Goal: Information Seeking & Learning: Find contact information

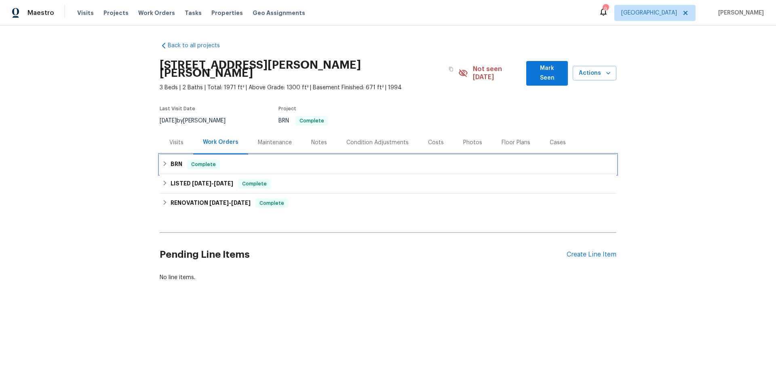
click at [311, 160] on div "BRN Complete" at bounding box center [388, 165] width 452 height 10
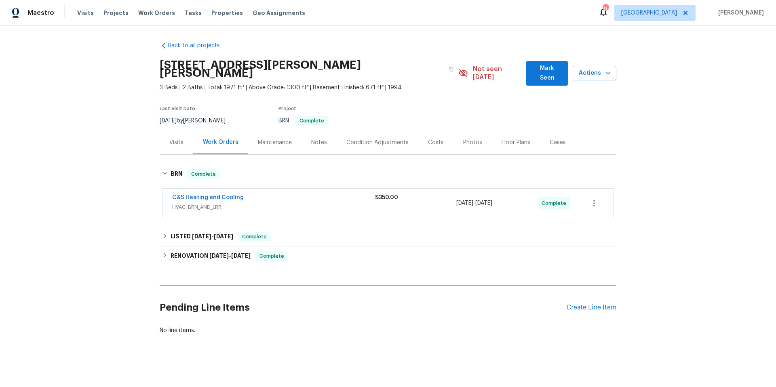
click at [300, 194] on div "C&S Heating and Cooling" at bounding box center [273, 199] width 203 height 10
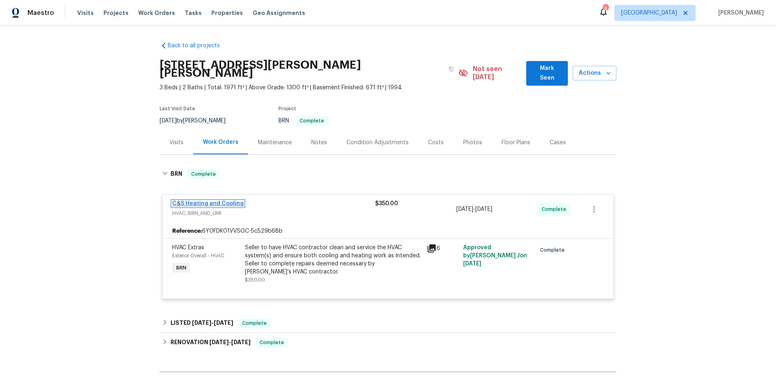
click at [209, 201] on link "C&S Heating and Cooling" at bounding box center [208, 204] width 72 height 6
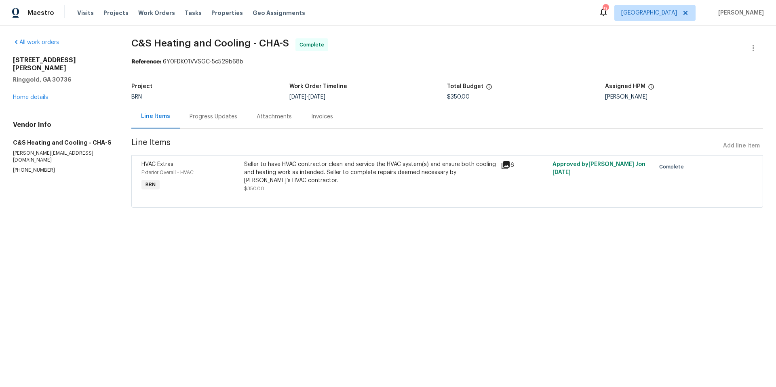
click at [233, 116] on div "Progress Updates" at bounding box center [214, 117] width 48 height 8
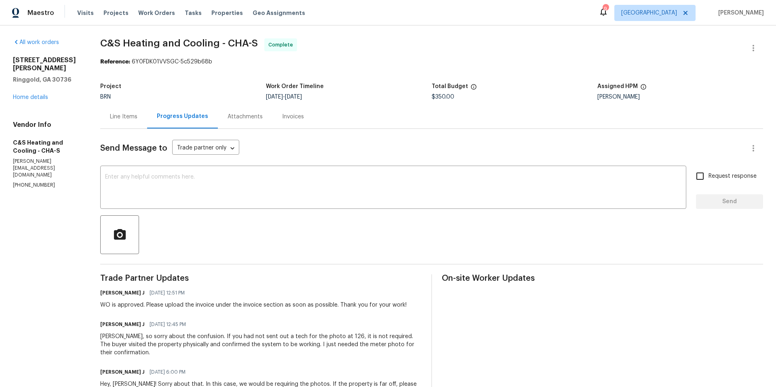
click at [137, 116] on div "Line Items" at bounding box center [123, 117] width 27 height 8
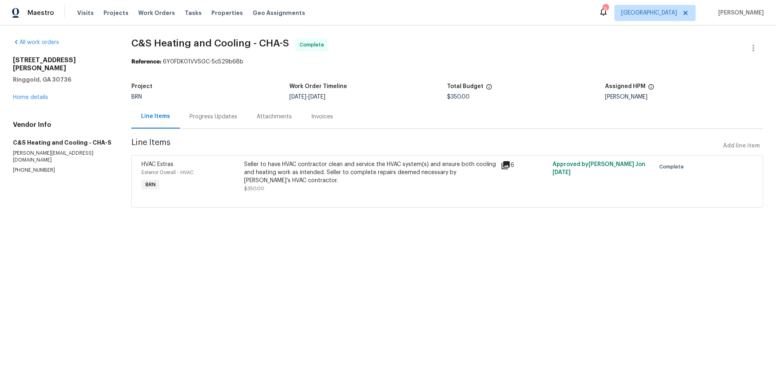
click at [501, 168] on icon at bounding box center [506, 165] width 10 height 10
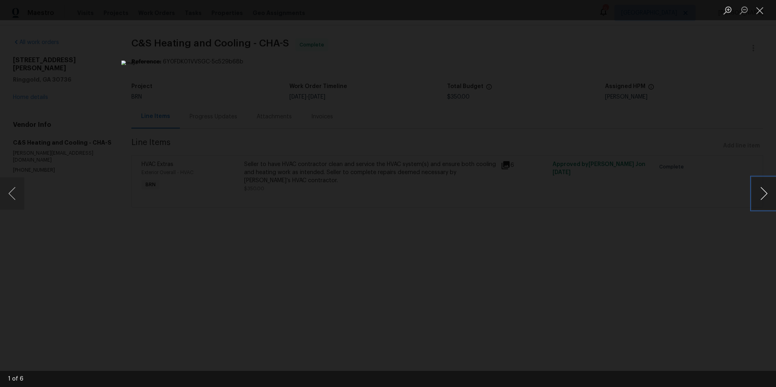
click at [764, 196] on button "Next image" at bounding box center [764, 193] width 24 height 32
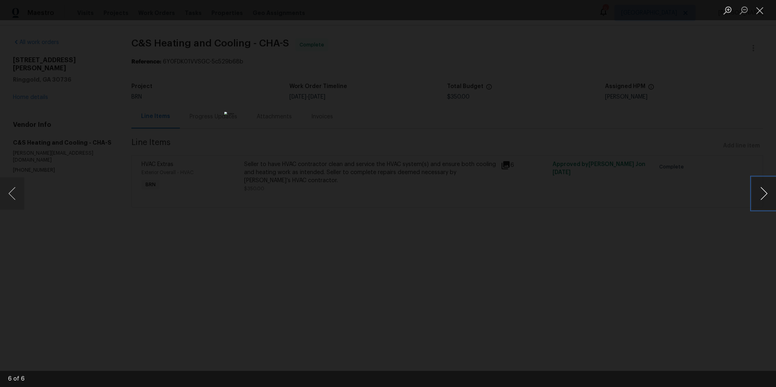
click at [764, 196] on button "Next image" at bounding box center [764, 193] width 24 height 32
click at [759, 13] on button "Close lightbox" at bounding box center [760, 10] width 16 height 14
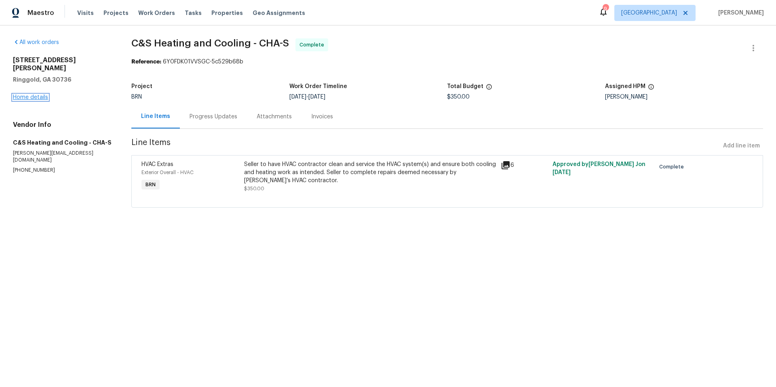
click at [32, 95] on link "Home details" at bounding box center [30, 98] width 35 height 6
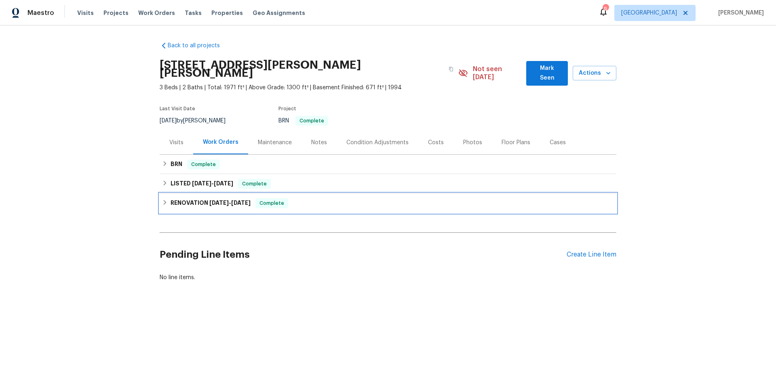
click at [303, 198] on div "RENOVATION 6/9/25 - 6/22/25 Complete" at bounding box center [388, 203] width 452 height 10
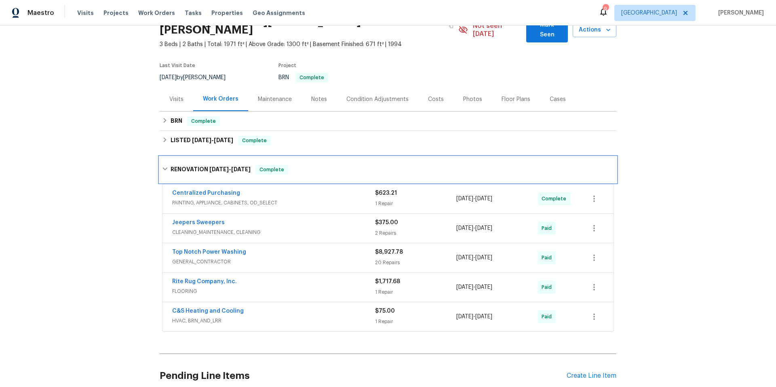
scroll to position [52, 0]
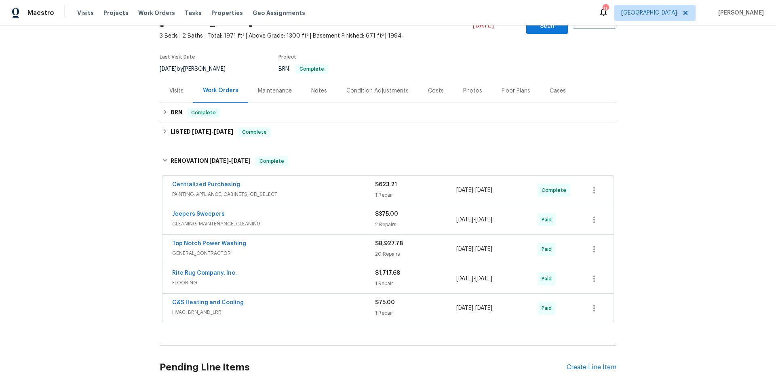
click at [254, 299] on div "C&S Heating and Cooling" at bounding box center [273, 304] width 203 height 10
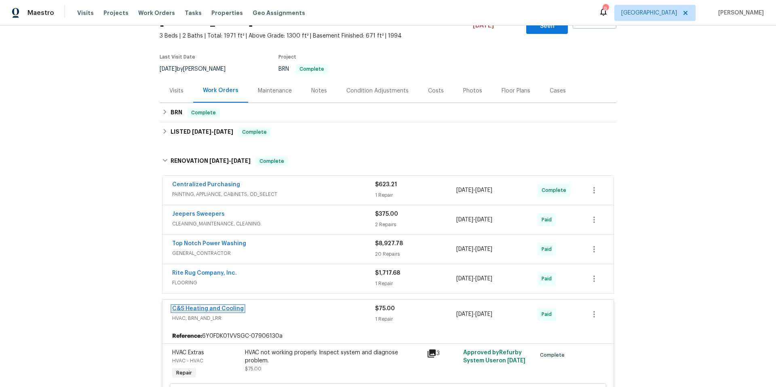
click at [213, 306] on link "C&S Heating and Cooling" at bounding box center [208, 309] width 72 height 6
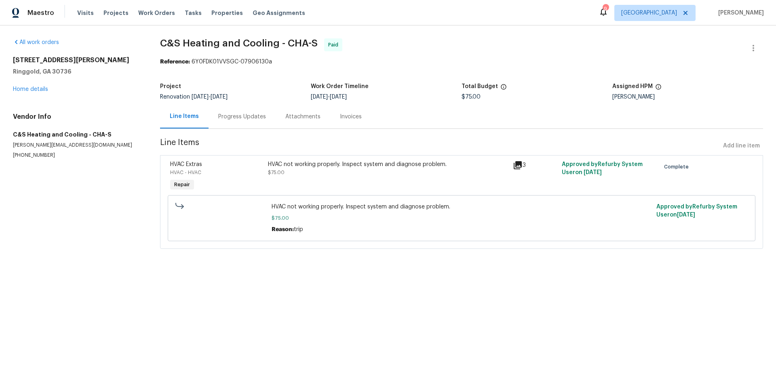
click at [231, 117] on div "Progress Updates" at bounding box center [242, 117] width 48 height 8
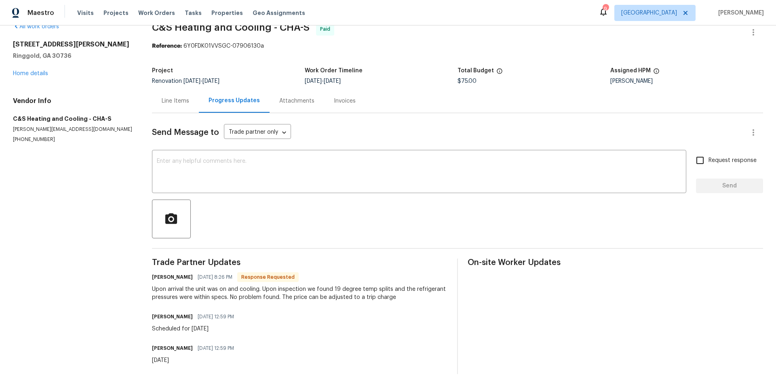
scroll to position [22, 0]
click at [184, 97] on div "Line Items" at bounding box center [175, 101] width 27 height 8
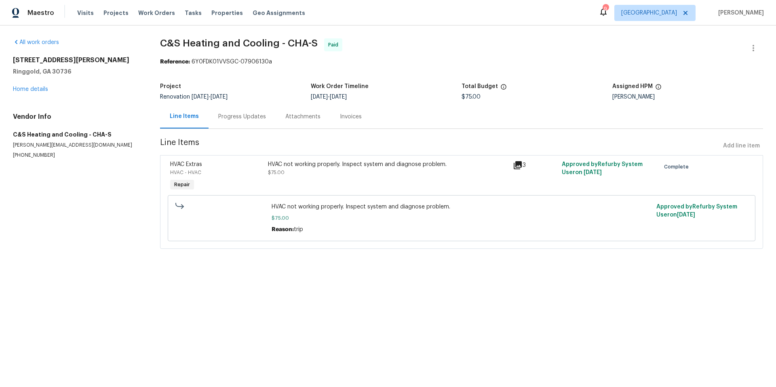
click at [514, 163] on icon at bounding box center [518, 165] width 8 height 8
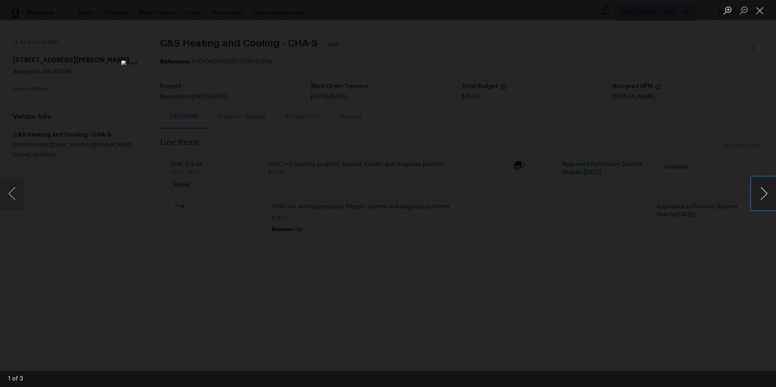
click at [760, 192] on button "Next image" at bounding box center [764, 193] width 24 height 32
click at [761, 14] on button "Close lightbox" at bounding box center [760, 10] width 16 height 14
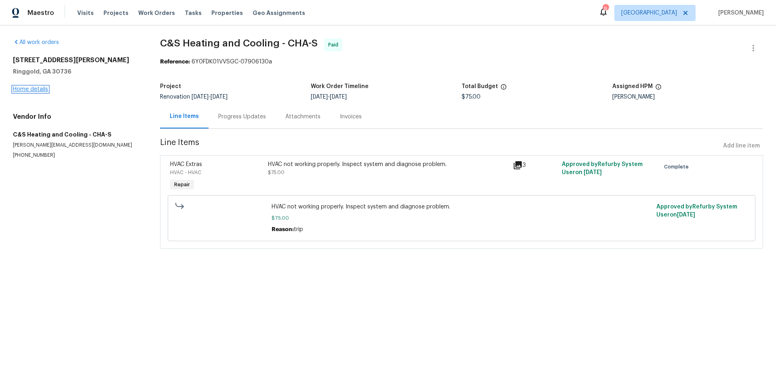
click at [38, 89] on link "Home details" at bounding box center [30, 90] width 35 height 6
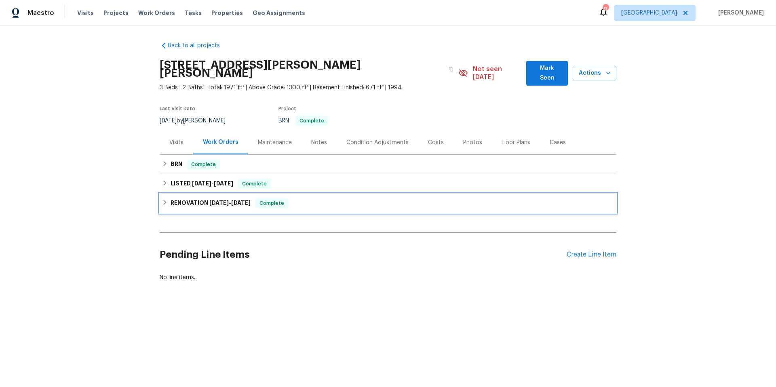
click at [317, 198] on div "RENOVATION 6/9/25 - 6/22/25 Complete" at bounding box center [388, 203] width 452 height 10
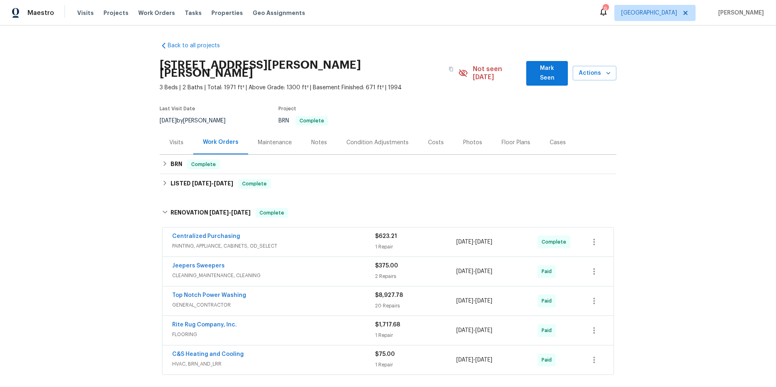
click at [300, 291] on div "Top Notch Power Washing" at bounding box center [273, 296] width 203 height 10
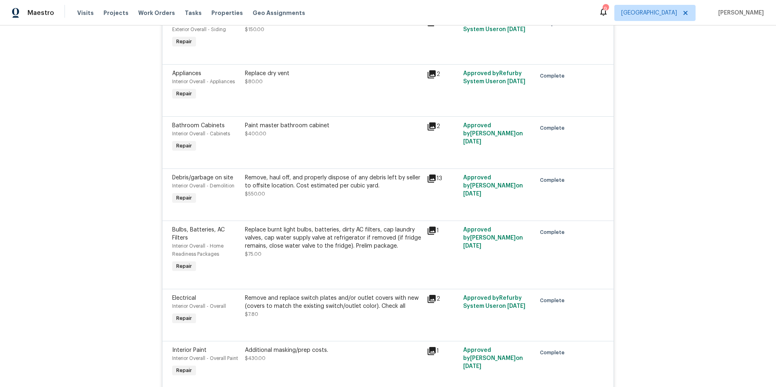
scroll to position [694, 0]
click at [384, 236] on div "Replace burnt light bulbs, batteries, dirty AC filters, cap laundry valves, cap…" at bounding box center [333, 237] width 177 height 24
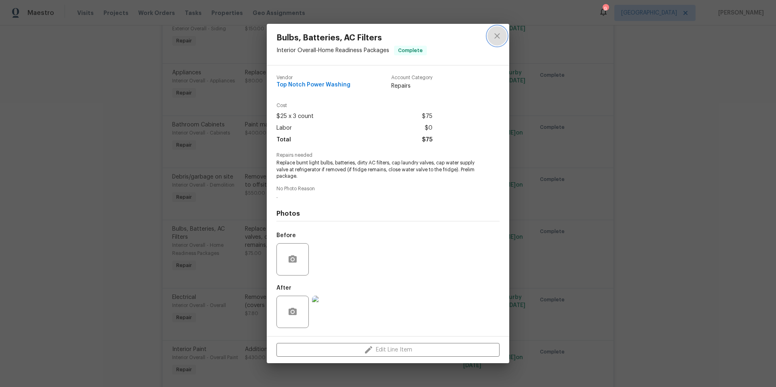
click at [497, 36] on icon "close" at bounding box center [496, 35] width 5 height 5
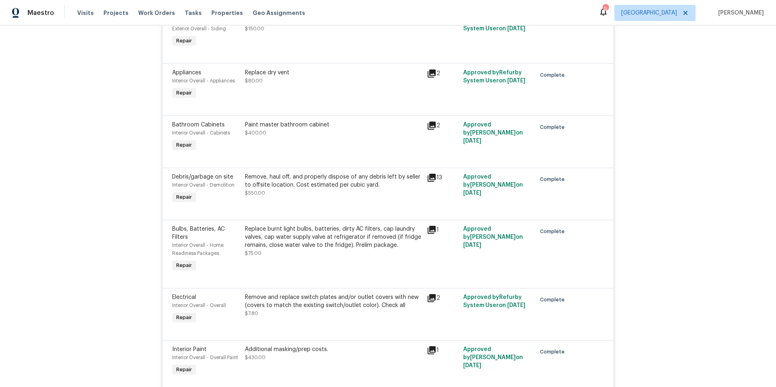
click at [186, 230] on span "Bulbs, Batteries, AC Filters" at bounding box center [198, 233] width 53 height 14
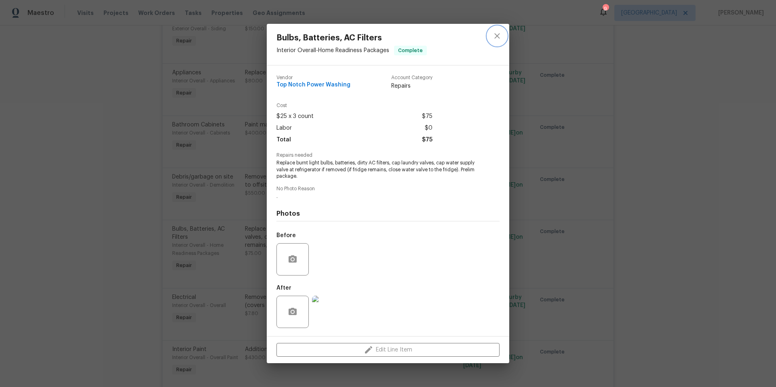
click at [498, 34] on icon "close" at bounding box center [496, 35] width 5 height 5
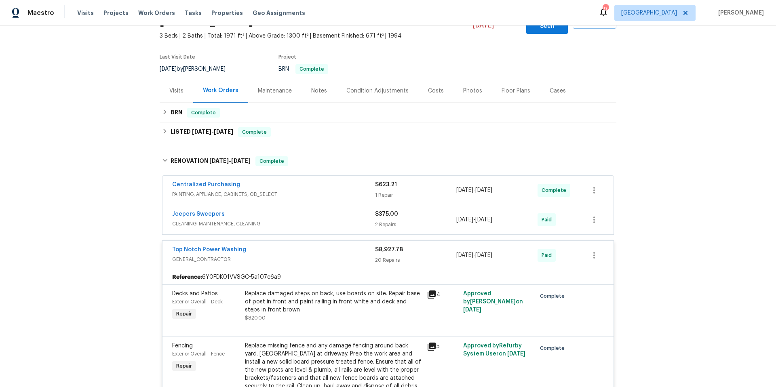
scroll to position [0, 0]
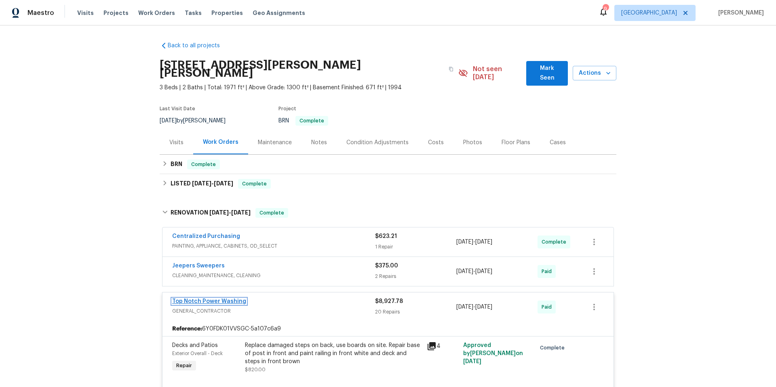
click at [211, 299] on link "Top Notch Power Washing" at bounding box center [209, 302] width 74 height 6
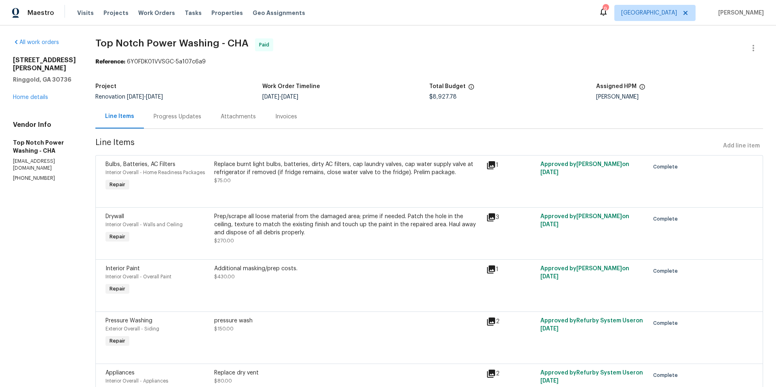
scroll to position [2, 0]
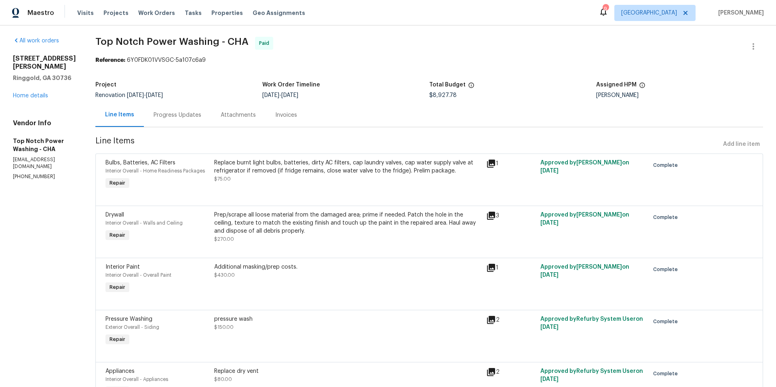
click at [186, 115] on div "Progress Updates" at bounding box center [178, 115] width 48 height 8
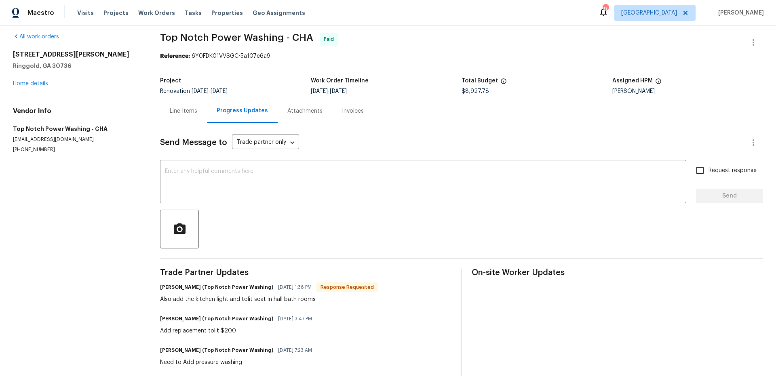
scroll to position [14, 0]
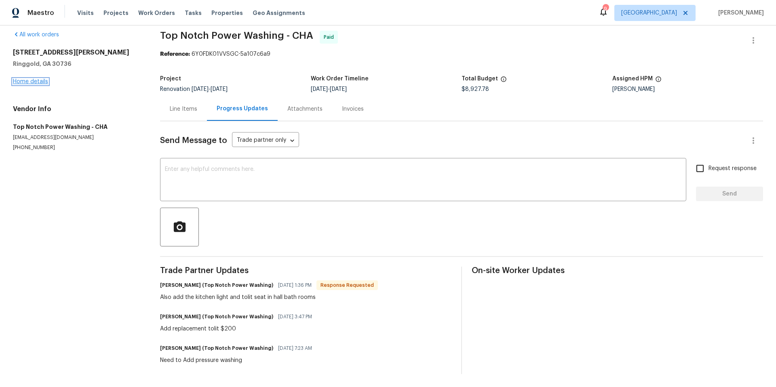
click at [34, 79] on link "Home details" at bounding box center [30, 82] width 35 height 6
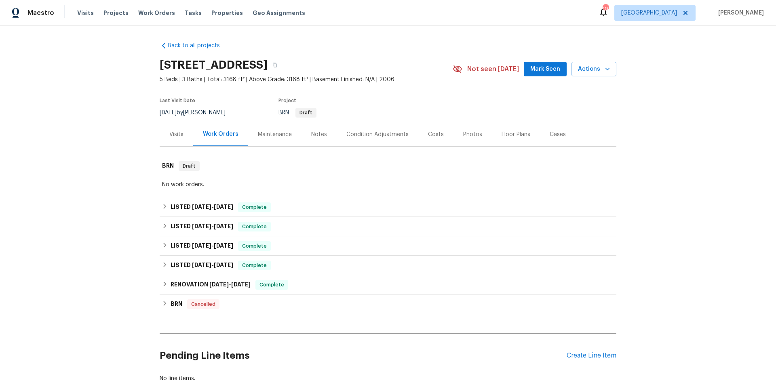
click at [293, 314] on div "Back to all projects 5692 Greensage Dr, Atlanta, GA 30349 5 Beds | 3 Baths | To…" at bounding box center [388, 212] width 457 height 354
click at [296, 310] on div "BRN Cancelled" at bounding box center [388, 304] width 457 height 19
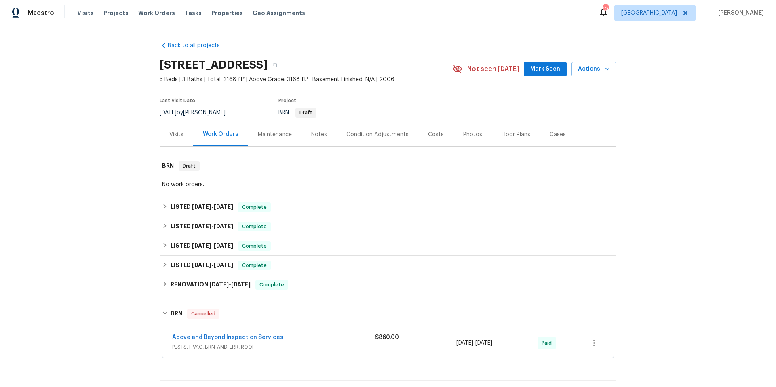
click at [289, 334] on div "Above and Beyond Inspection Services" at bounding box center [273, 338] width 203 height 10
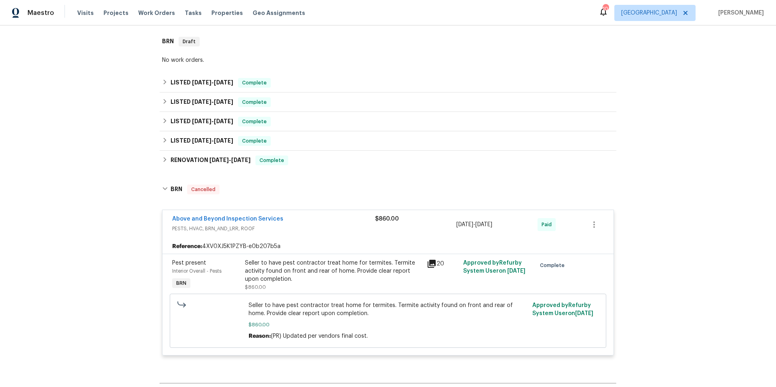
scroll to position [129, 0]
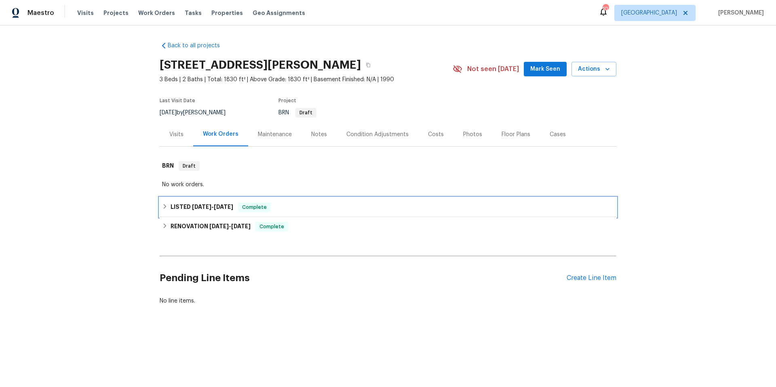
click at [342, 211] on div "LISTED [DATE] - [DATE] Complete" at bounding box center [388, 208] width 452 height 10
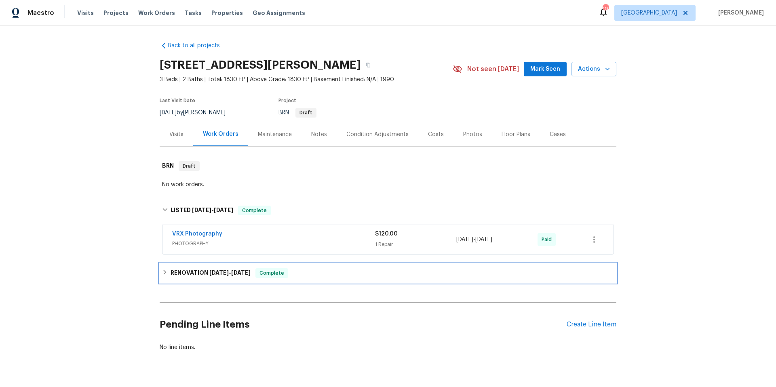
click at [338, 278] on div "RENOVATION [DATE] - [DATE] Complete" at bounding box center [388, 273] width 452 height 10
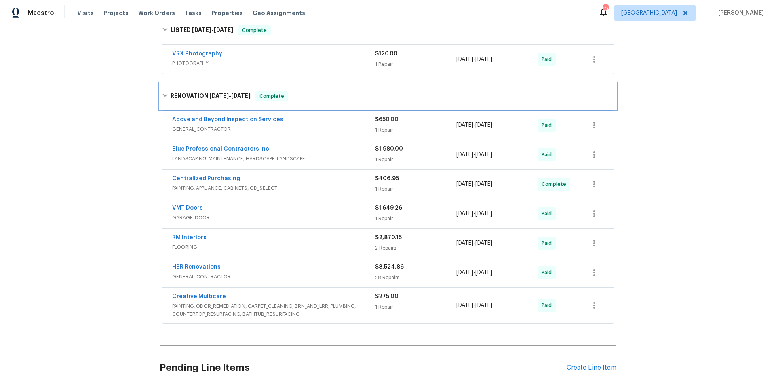
scroll to position [184, 0]
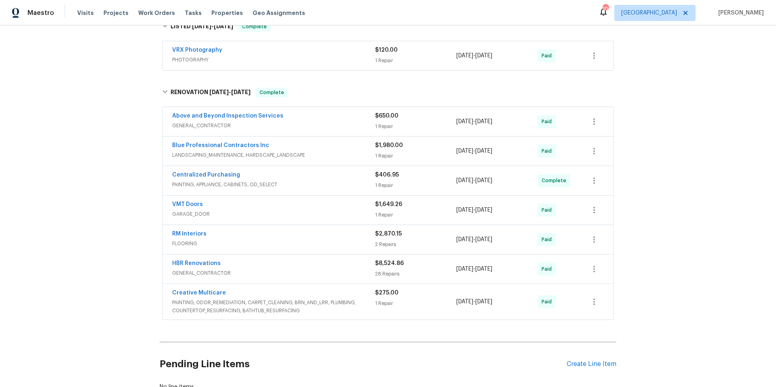
click at [342, 274] on span "GENERAL_CONTRACTOR" at bounding box center [273, 273] width 203 height 8
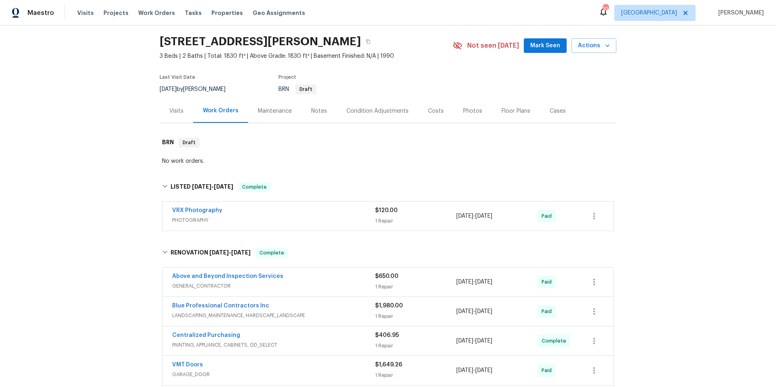
scroll to position [0, 0]
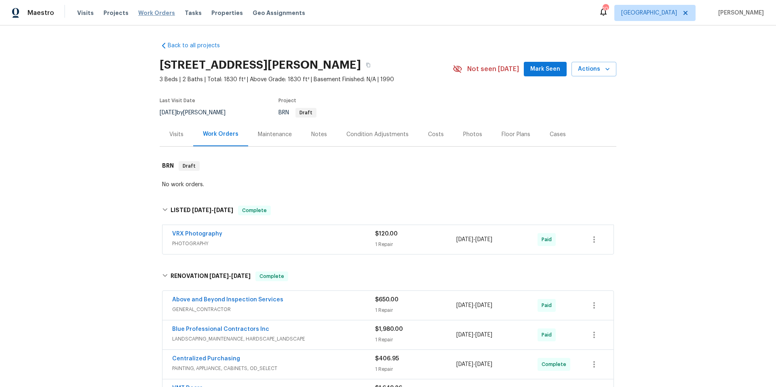
click at [148, 15] on span "Work Orders" at bounding box center [156, 13] width 37 height 8
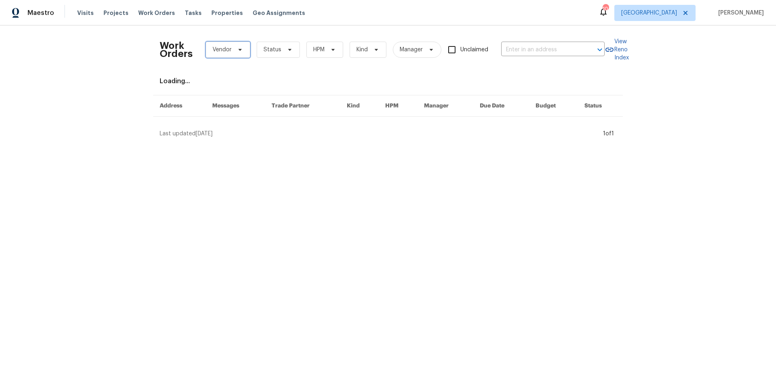
click at [241, 51] on span "Vendor" at bounding box center [228, 50] width 44 height 16
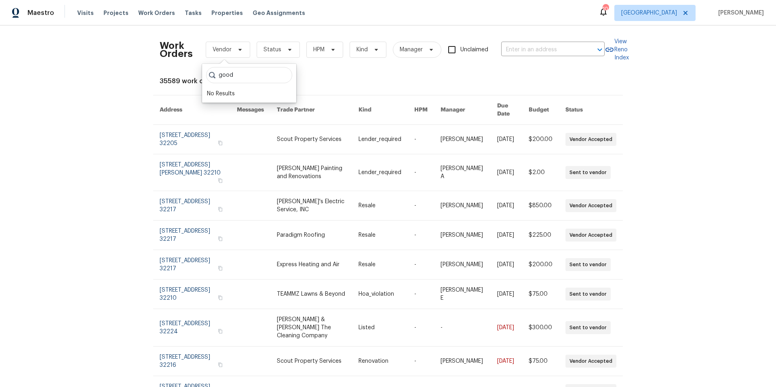
type input "good"
click at [684, 13] on icon at bounding box center [685, 13] width 6 height 6
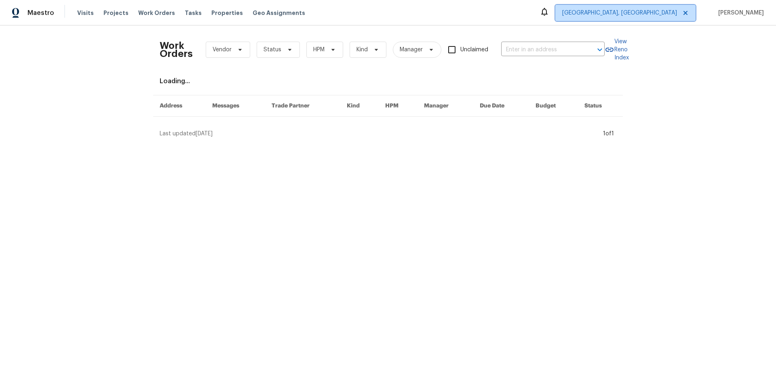
click at [684, 13] on icon at bounding box center [685, 13] width 6 height 6
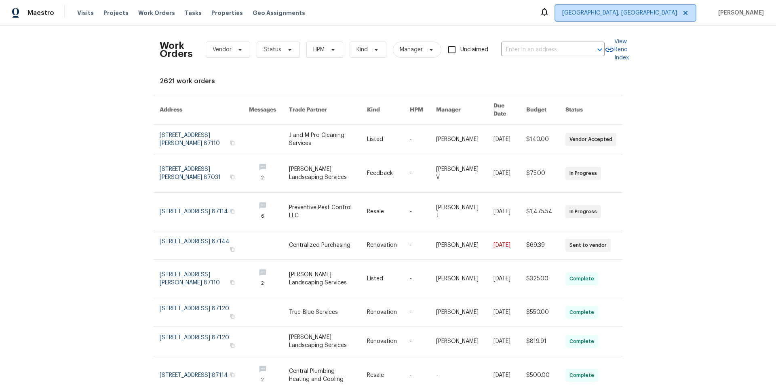
click at [671, 13] on span "Albuquerque, NM" at bounding box center [619, 13] width 115 height 8
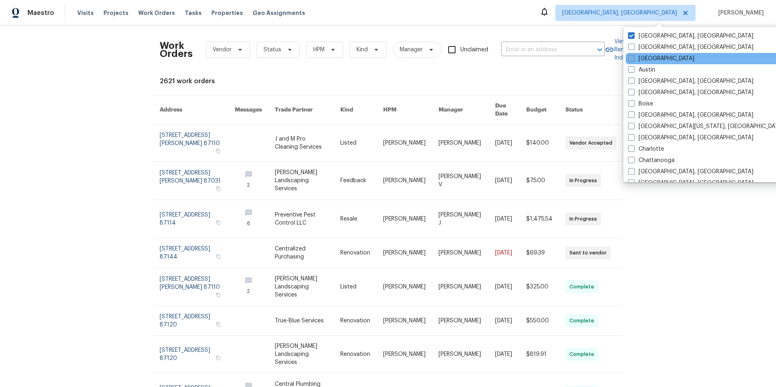
click at [630, 60] on span at bounding box center [631, 58] width 6 height 6
click at [630, 60] on input "[GEOGRAPHIC_DATA]" at bounding box center [630, 57] width 5 height 5
checkbox input "true"
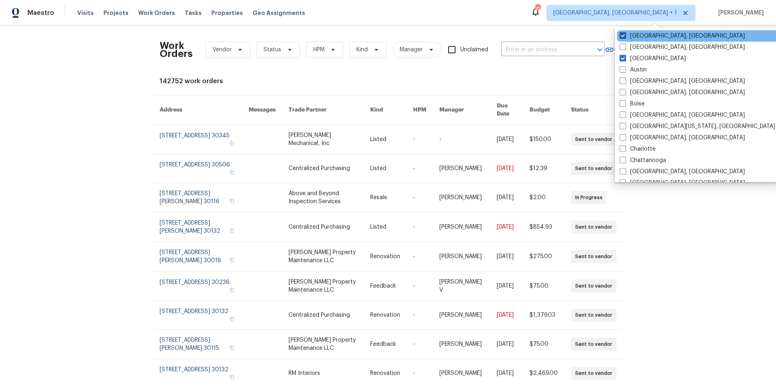
click at [623, 36] on span at bounding box center [623, 35] width 6 height 6
click at [623, 36] on input "Albuquerque, NM" at bounding box center [622, 34] width 5 height 5
checkbox input "false"
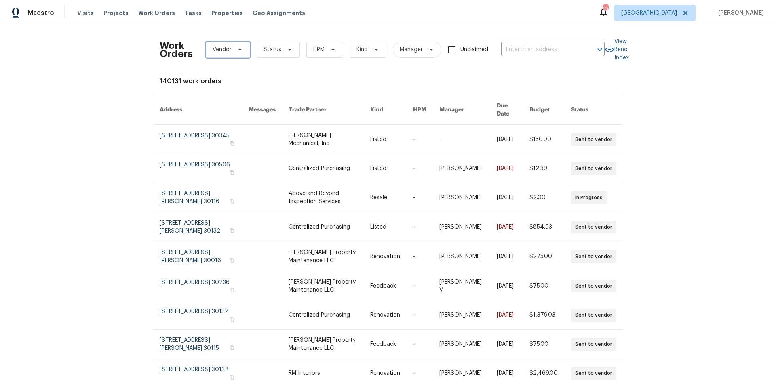
click at [238, 50] on icon at bounding box center [239, 50] width 3 height 2
type input "goodstuff"
click at [232, 94] on div "GoodStuff Plumbing - ATL-S" at bounding box center [244, 94] width 75 height 8
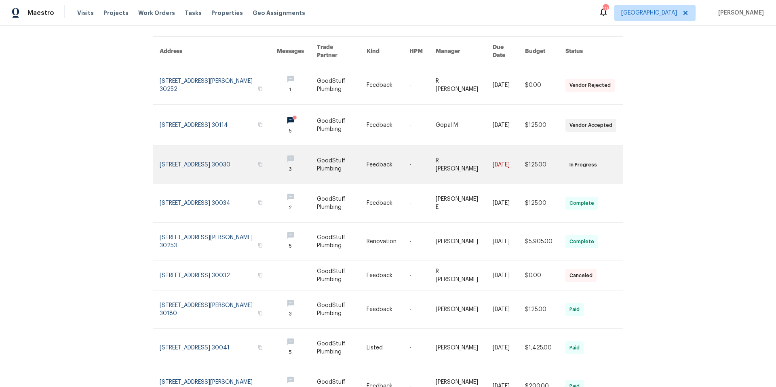
scroll to position [59, 0]
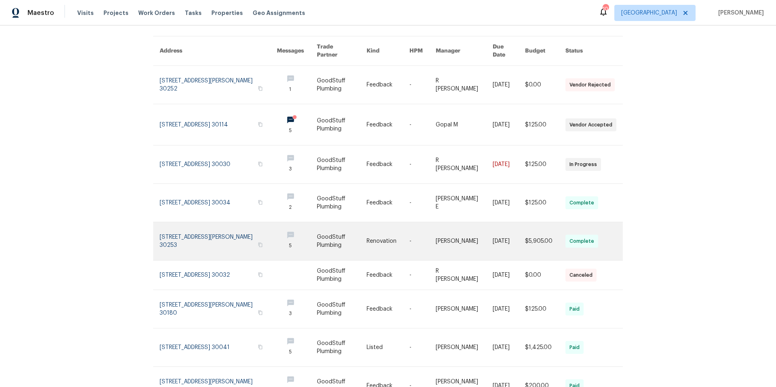
click at [207, 228] on link at bounding box center [218, 241] width 117 height 38
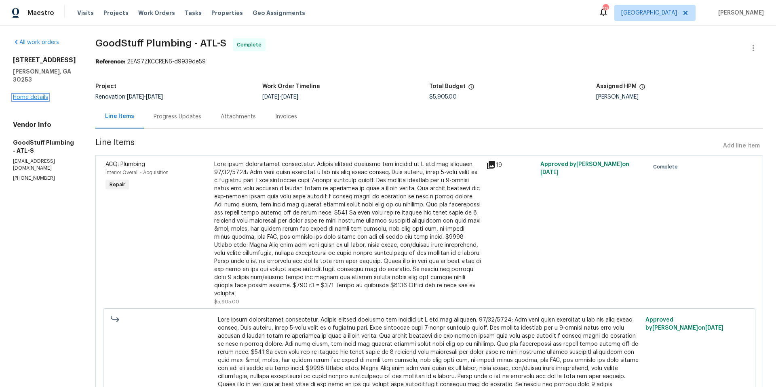
click at [42, 95] on link "Home details" at bounding box center [30, 98] width 35 height 6
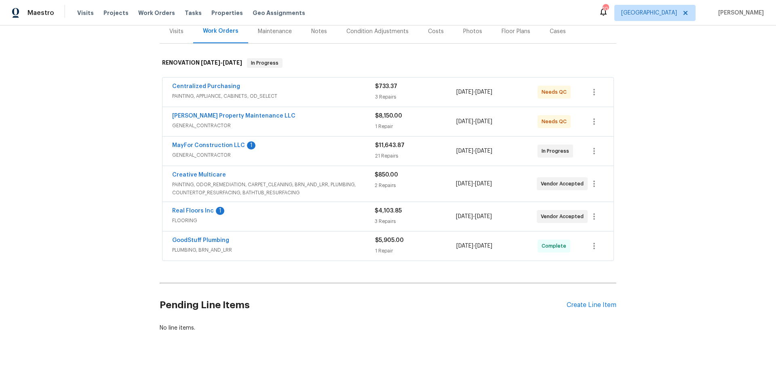
scroll to position [109, 0]
click at [283, 246] on span "PLUMBING, BRN_AND_LRR" at bounding box center [273, 250] width 203 height 8
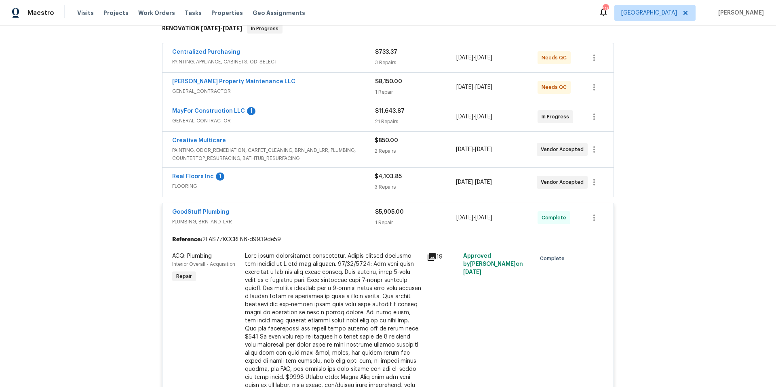
scroll to position [103, 0]
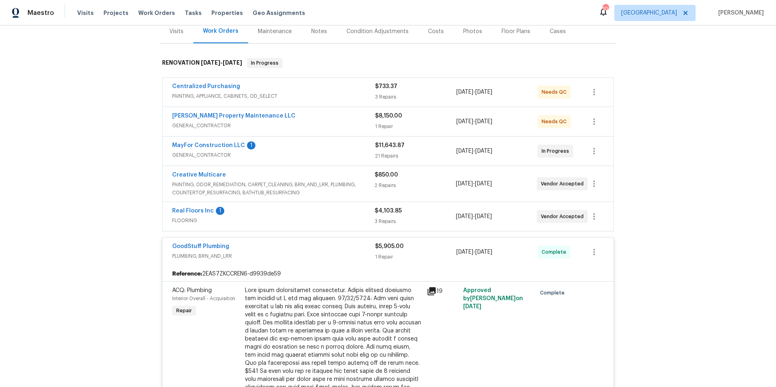
click at [281, 243] on div "GoodStuff Plumbing" at bounding box center [273, 248] width 203 height 10
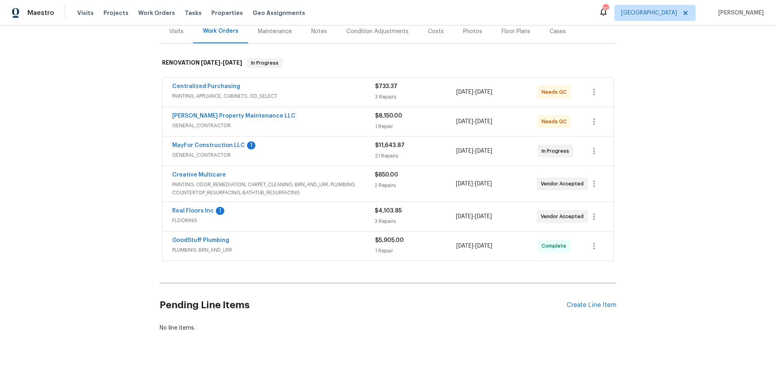
click at [348, 175] on div "Creative Multicare" at bounding box center [273, 176] width 203 height 10
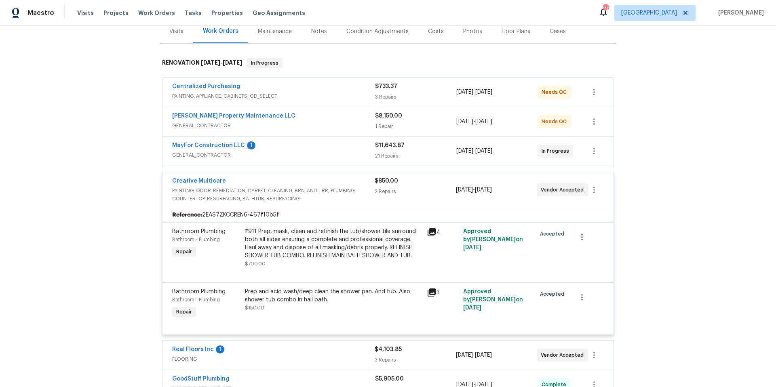
click at [348, 175] on div "Creative Multicare PAINTING, ODOR_REMEDIATION, CARPET_CLEANING, BRN_AND_LRR, PL…" at bounding box center [387, 190] width 451 height 36
click at [347, 176] on div "Creative Multicare PAINTING, ODOR_REMEDIATION, CARPET_CLEANING, BRN_AND_LRR, PL…" at bounding box center [387, 190] width 451 height 36
click at [339, 181] on div "Creative Multicare" at bounding box center [273, 182] width 203 height 10
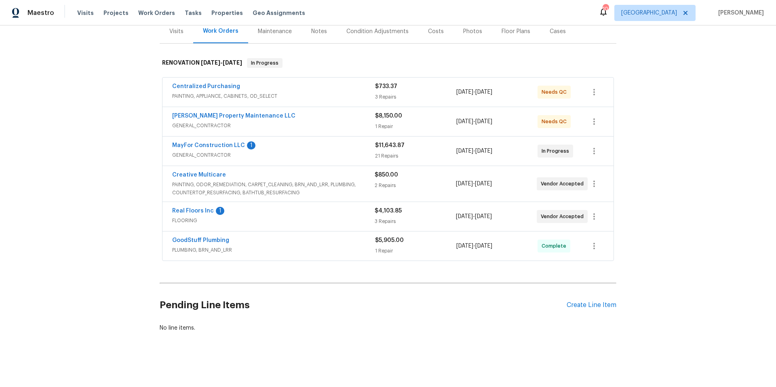
click at [317, 124] on span "GENERAL_CONTRACTOR" at bounding box center [273, 126] width 203 height 8
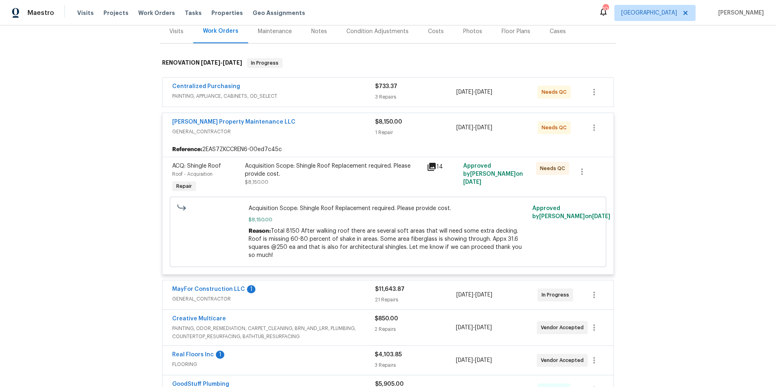
click at [317, 124] on div "Glen Property Maintenance LLC" at bounding box center [273, 123] width 203 height 10
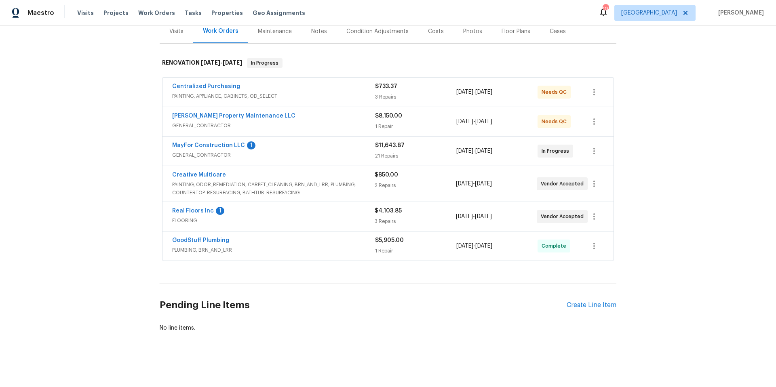
click at [315, 88] on div "Centralized Purchasing" at bounding box center [273, 87] width 203 height 10
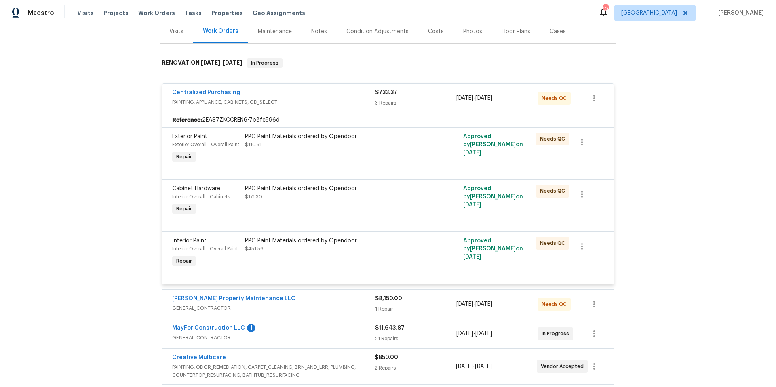
click at [312, 101] on span "PAINTING, APPLIANCE, CABINETS, OD_SELECT" at bounding box center [273, 102] width 203 height 8
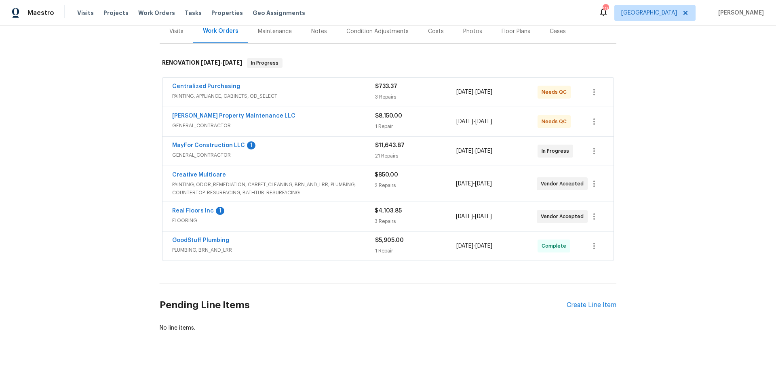
click at [308, 143] on div "MayFor Construction LLC 1" at bounding box center [273, 146] width 203 height 10
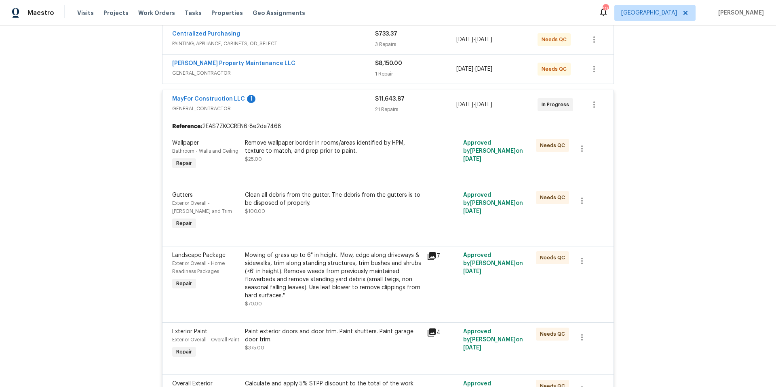
scroll to position [143, 0]
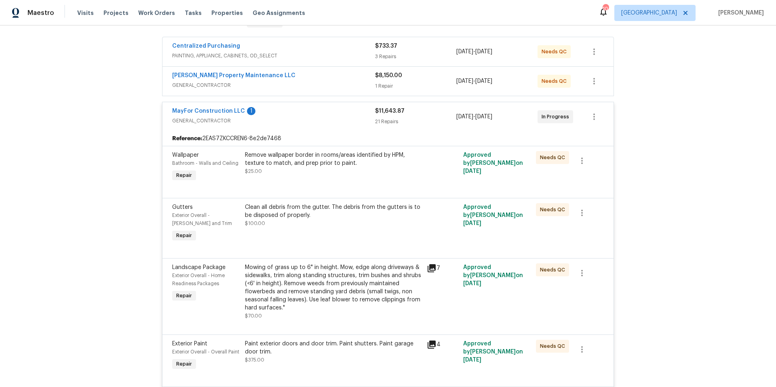
click at [305, 117] on span "GENERAL_CONTRACTOR" at bounding box center [273, 121] width 203 height 8
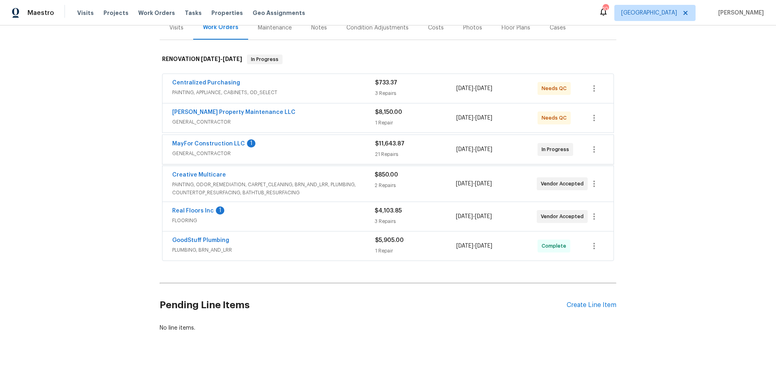
scroll to position [109, 0]
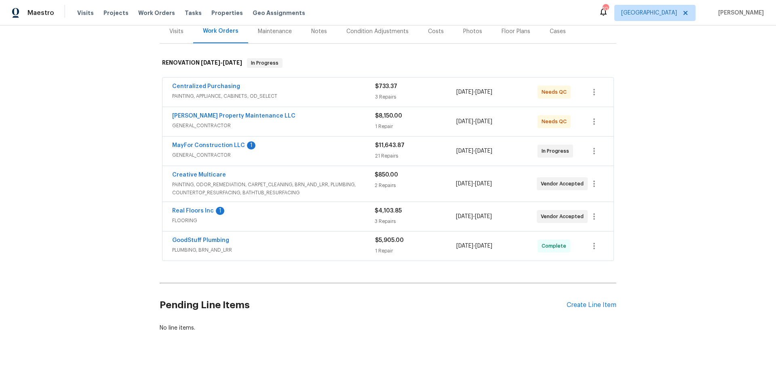
click at [312, 246] on span "PLUMBING, BRN_AND_LRR" at bounding box center [273, 250] width 203 height 8
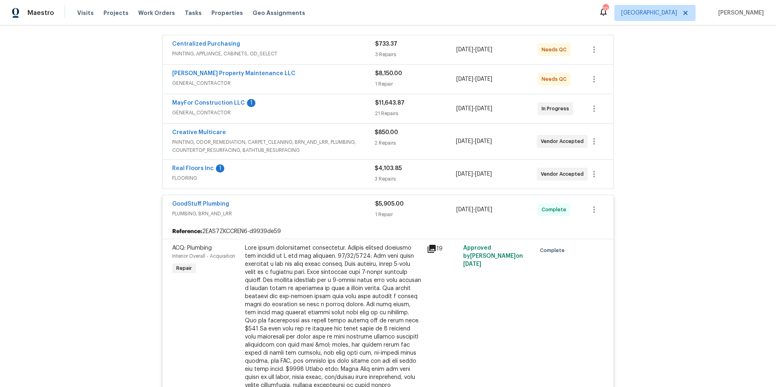
scroll to position [131, 0]
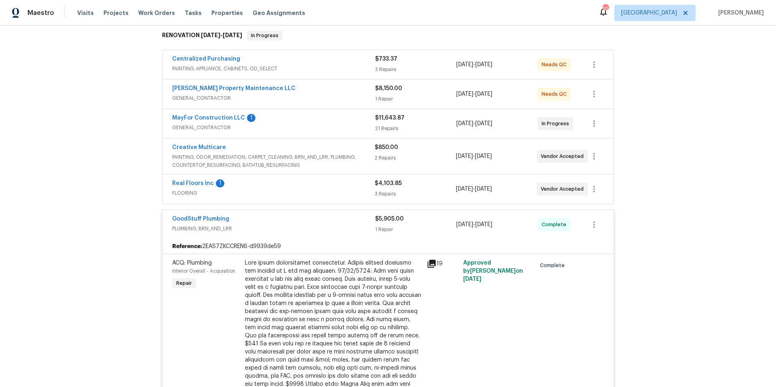
click at [283, 229] on span "PLUMBING, BRN_AND_LRR" at bounding box center [273, 229] width 203 height 8
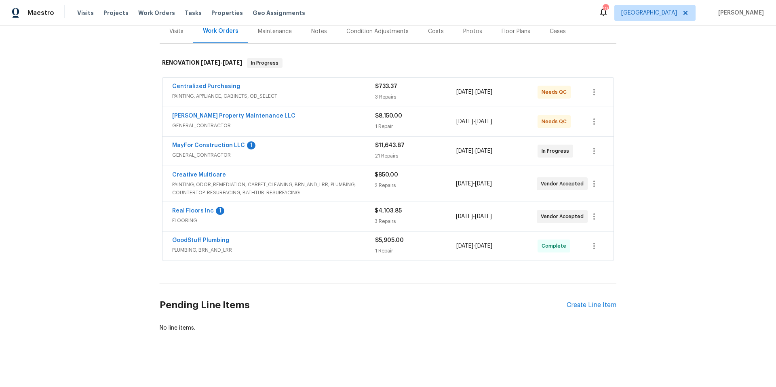
scroll to position [109, 0]
click at [346, 172] on div "Creative Multicare" at bounding box center [273, 176] width 203 height 10
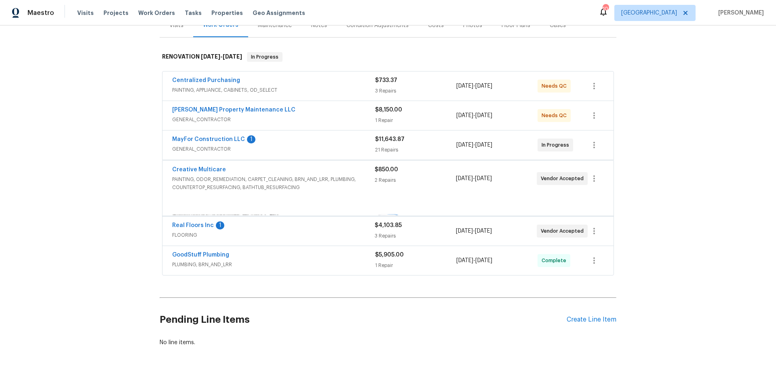
scroll to position [131, 0]
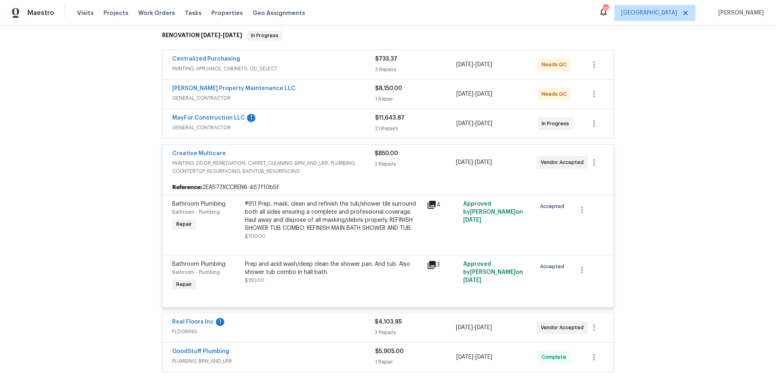
click at [346, 172] on span "PAINTING, ODOR_REMEDIATION, CARPET_CLEANING, BRN_AND_LRR, PLUMBING, COUNTERTOP_…" at bounding box center [273, 167] width 203 height 16
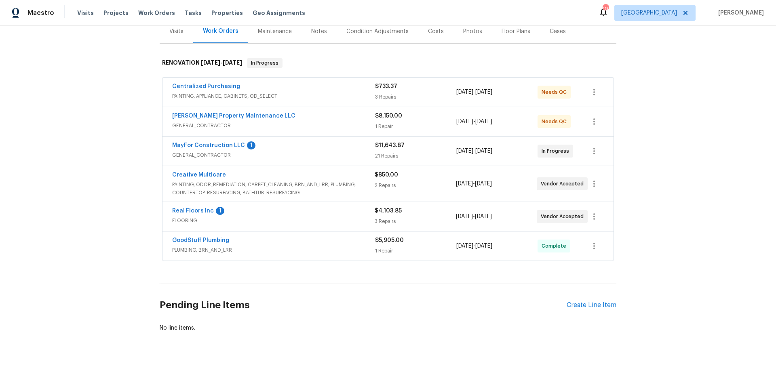
scroll to position [109, 0]
click at [282, 144] on div "MayFor Construction LLC 1" at bounding box center [273, 146] width 203 height 10
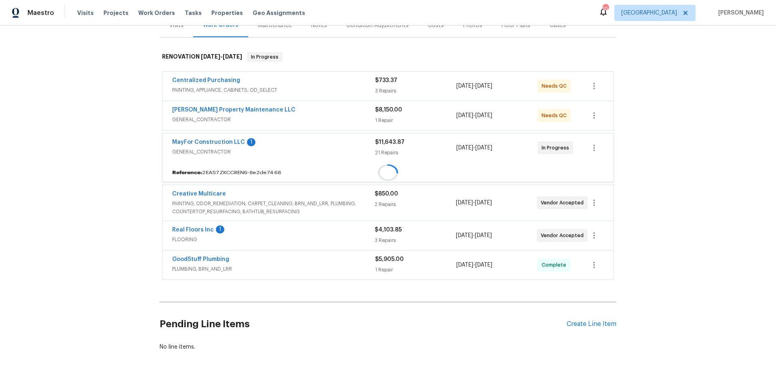
scroll to position [131, 0]
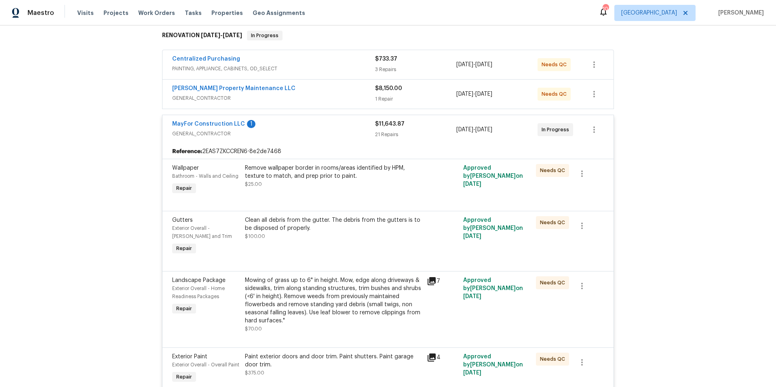
click at [282, 144] on div "Reference: 2EAS7ZKCCREN6-8e2de7468" at bounding box center [387, 151] width 451 height 15
click at [287, 137] on span "GENERAL_CONTRACTOR" at bounding box center [273, 134] width 203 height 8
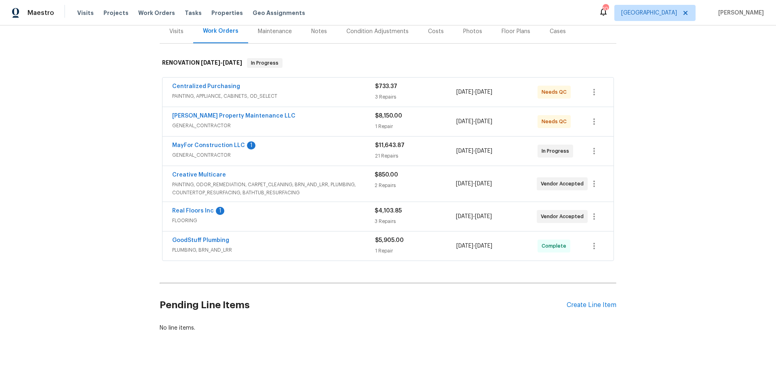
scroll to position [109, 0]
click at [211, 143] on link "MayFor Construction LLC" at bounding box center [208, 146] width 73 height 6
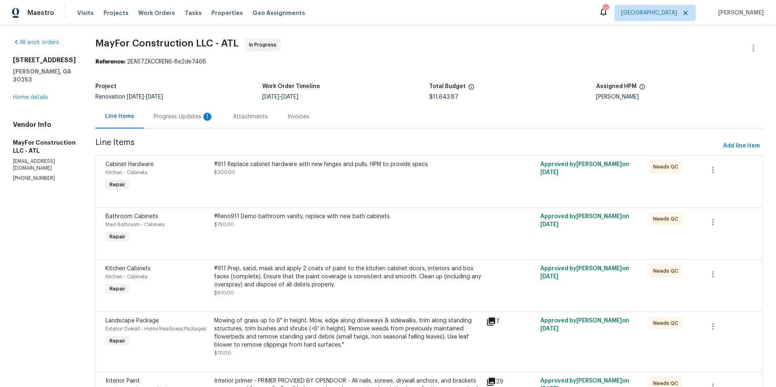
click at [199, 120] on div "Progress Updates 1" at bounding box center [184, 117] width 60 height 8
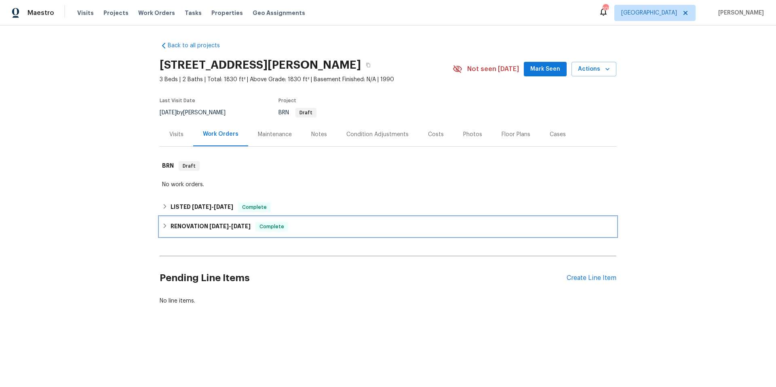
click at [309, 231] on div "RENOVATION [DATE] - [DATE] Complete" at bounding box center [388, 227] width 452 height 10
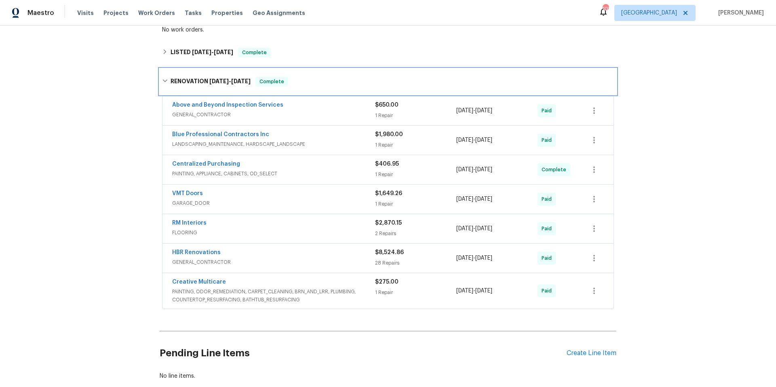
scroll to position [166, 0]
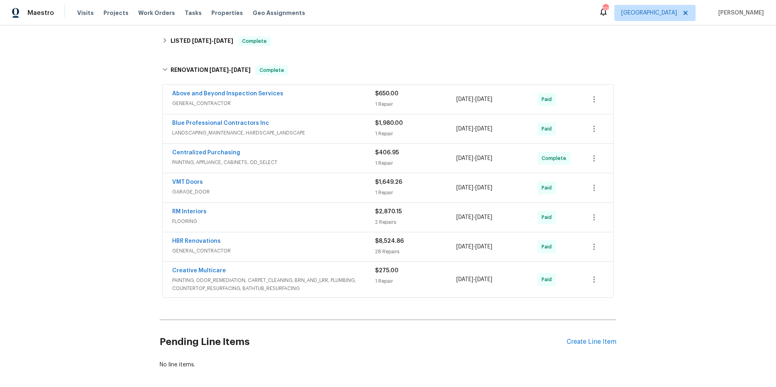
click at [280, 240] on div "HBR Renovations" at bounding box center [273, 242] width 203 height 10
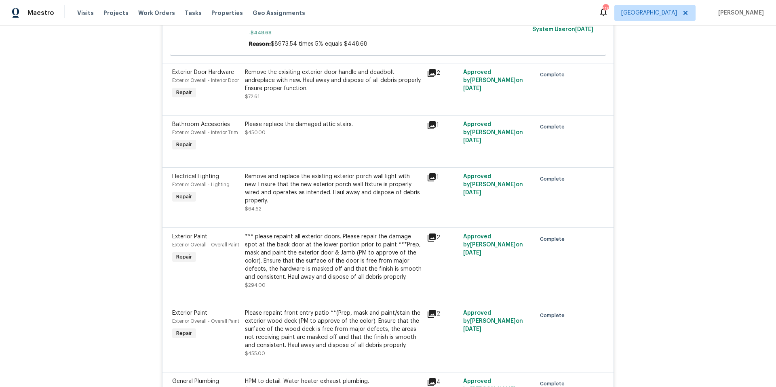
scroll to position [866, 0]
